Goal: Information Seeking & Learning: Learn about a topic

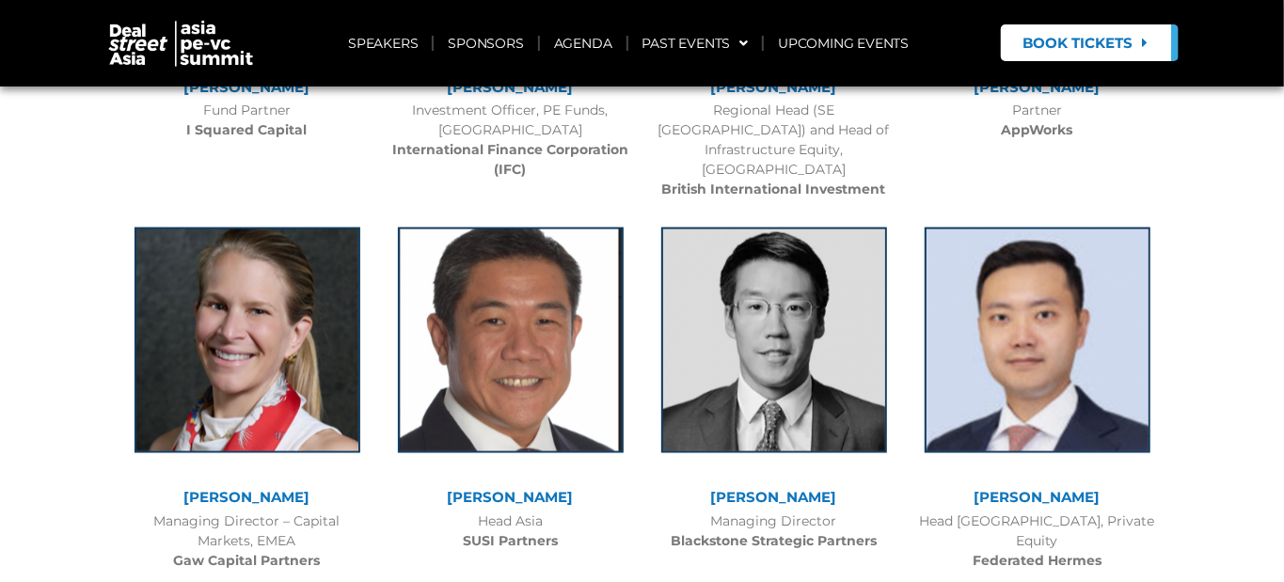
scroll to position [1507, 0]
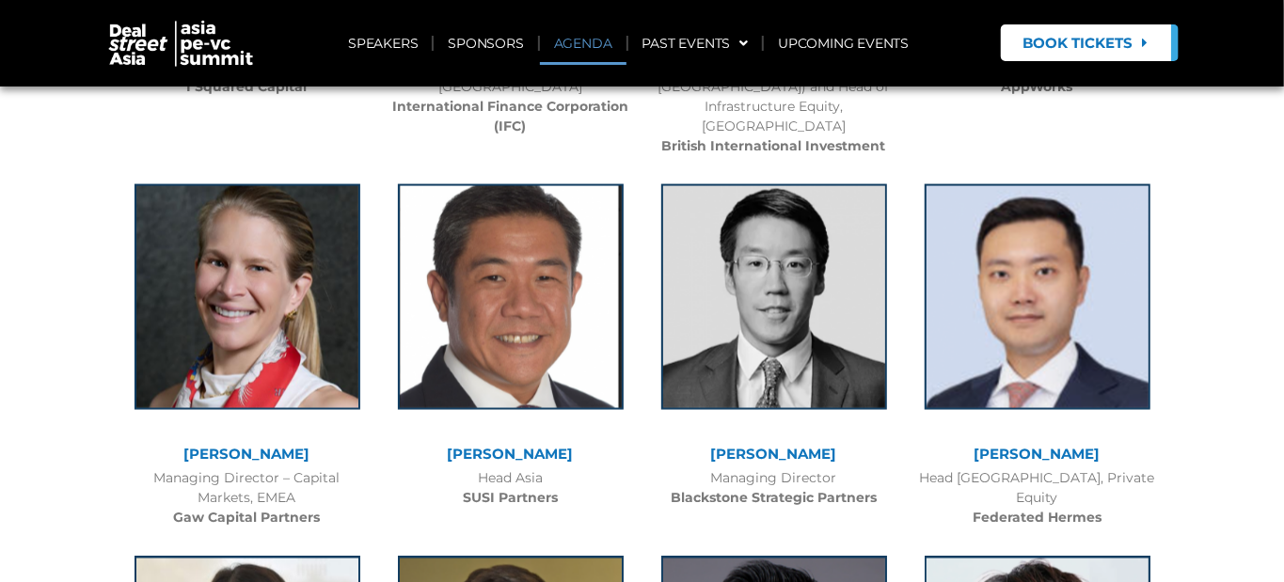
click at [585, 36] on link "AGENDA" at bounding box center [583, 43] width 87 height 43
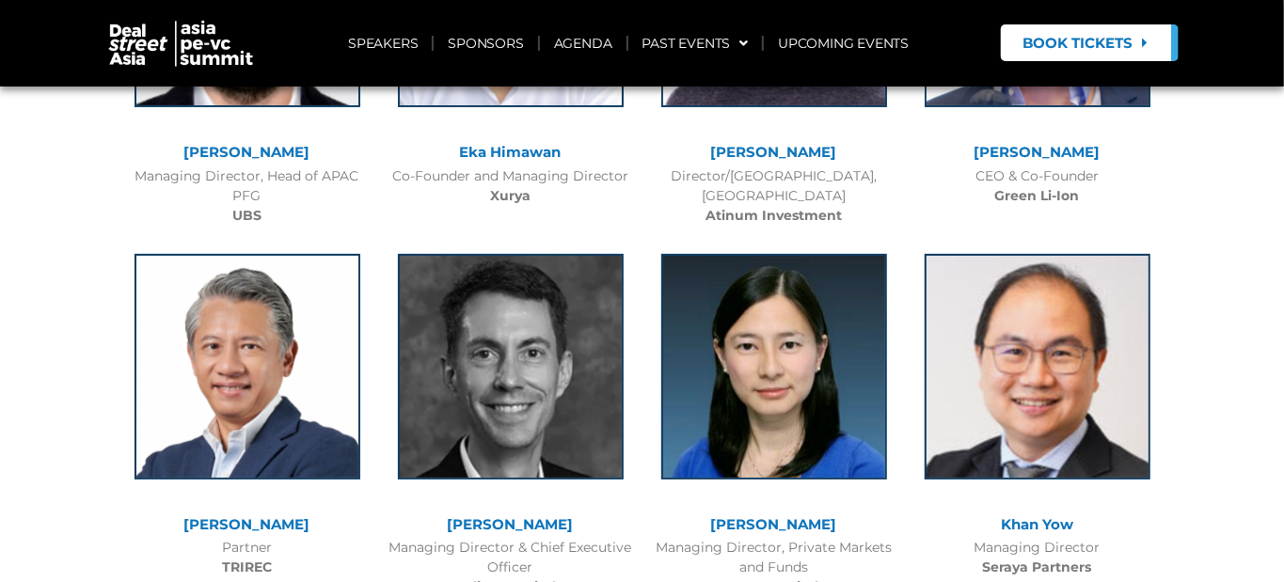
scroll to position [7844, 0]
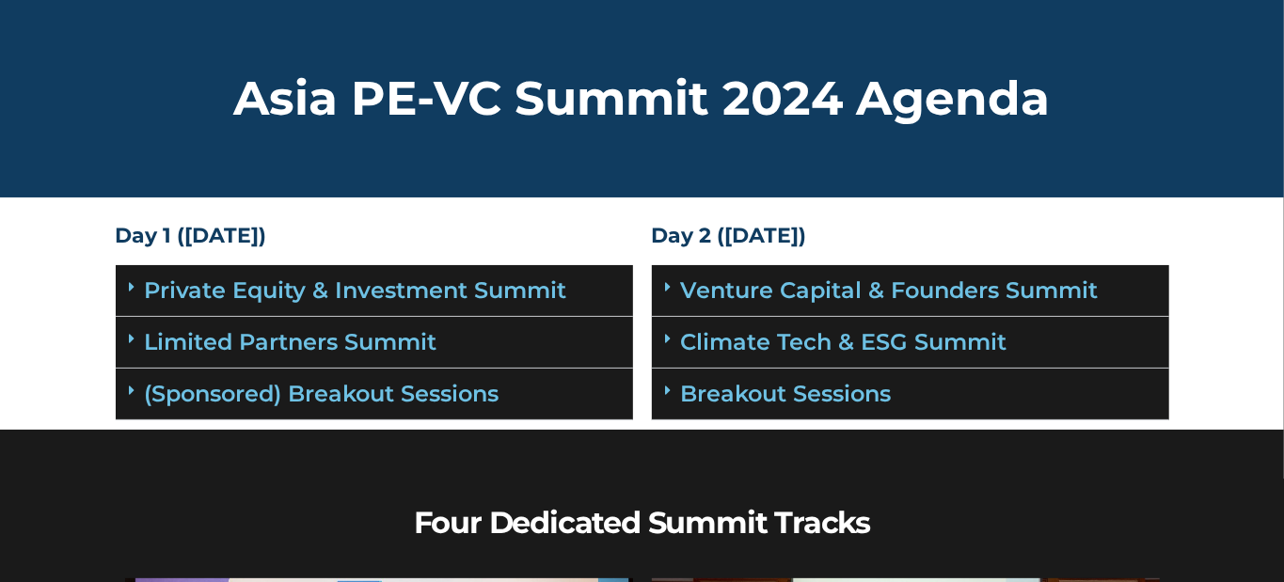
click at [130, 288] on icon at bounding box center [133, 286] width 6 height 15
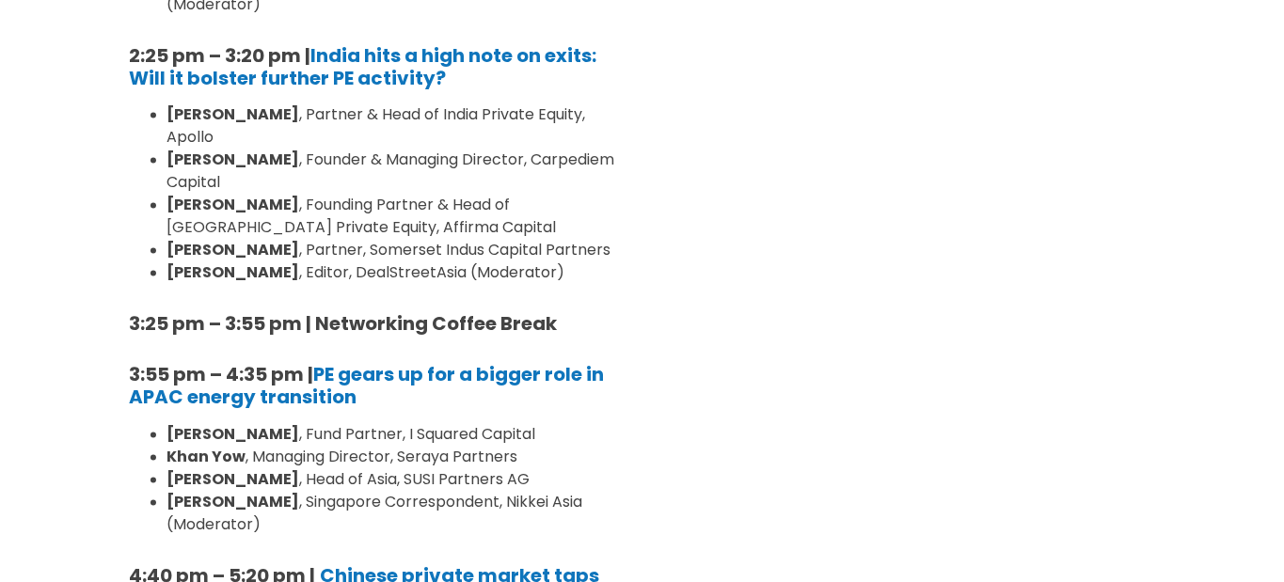
scroll to position [1834, 0]
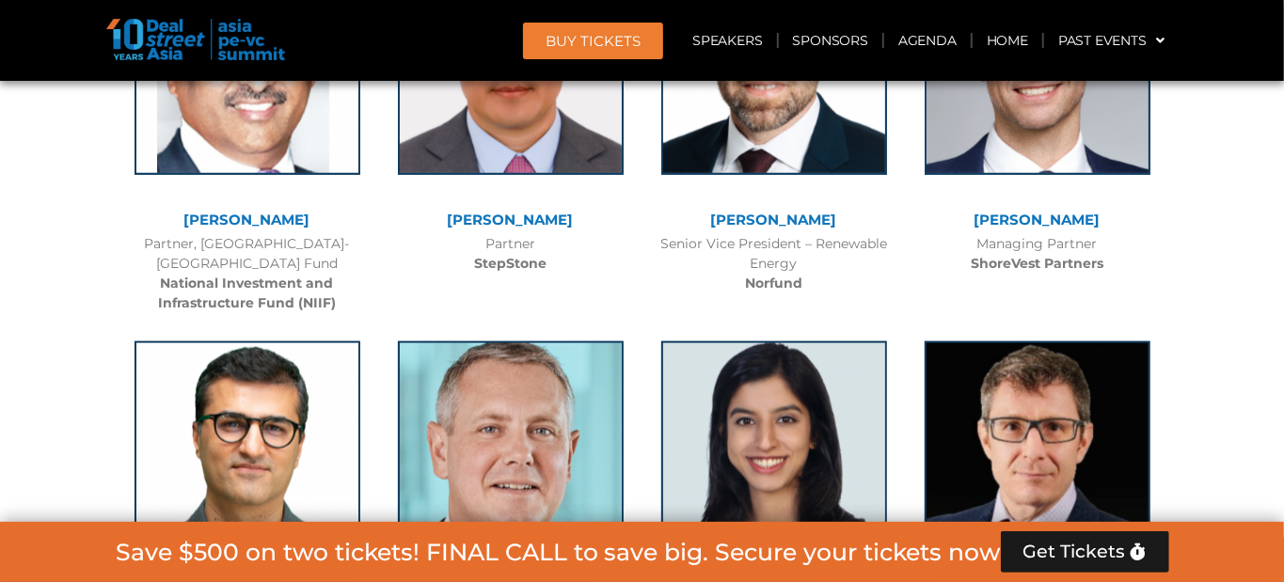
scroll to position [8957, 0]
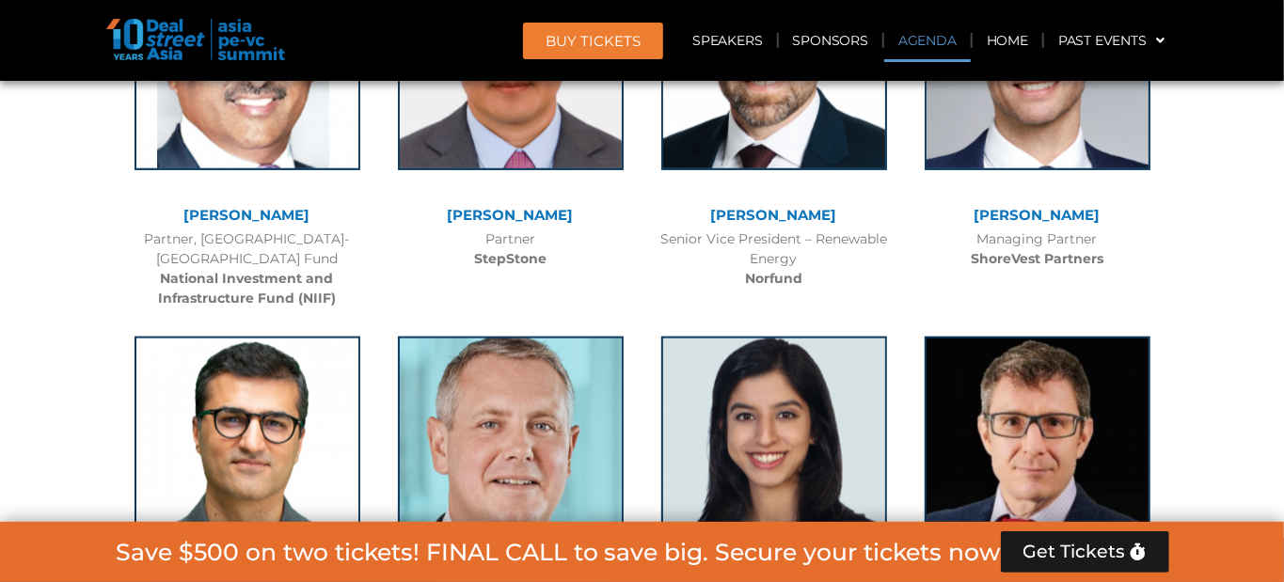
click at [946, 33] on link "Agenda" at bounding box center [927, 40] width 87 height 43
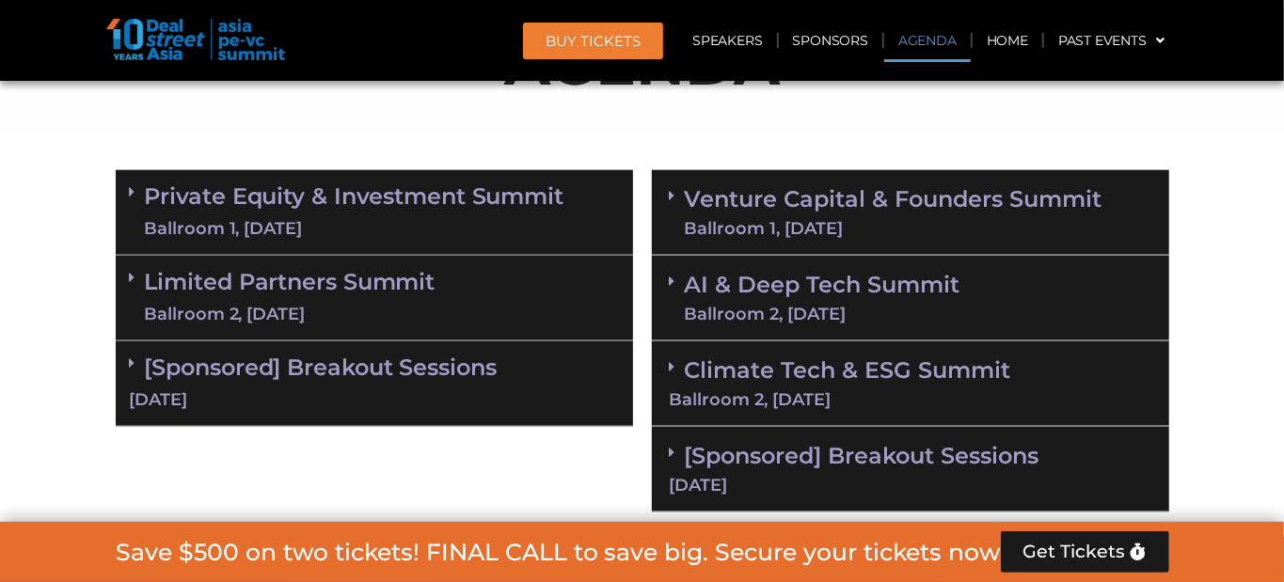
scroll to position [1101, 0]
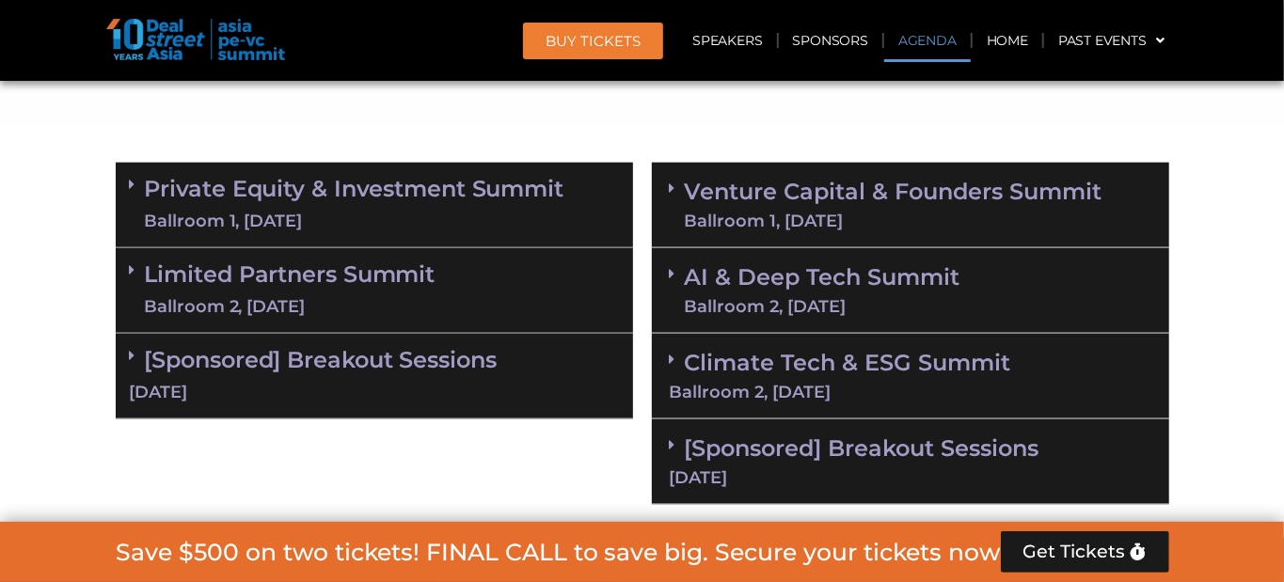
click at [679, 187] on span at bounding box center [677, 189] width 15 height 16
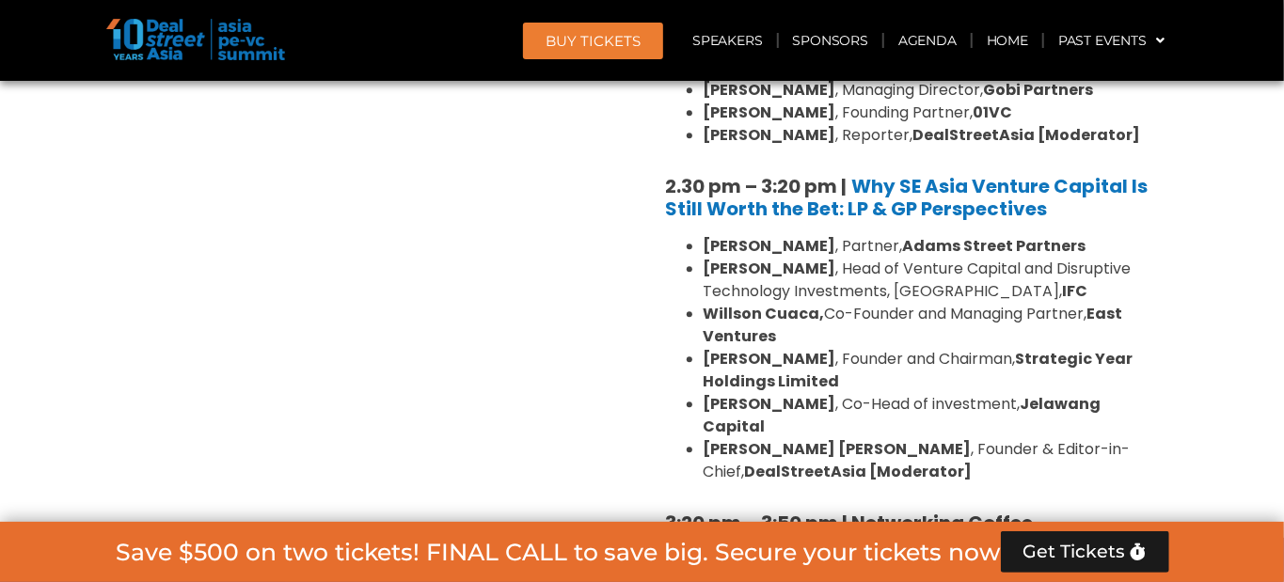
scroll to position [2681, 0]
